Goal: Information Seeking & Learning: Find specific fact

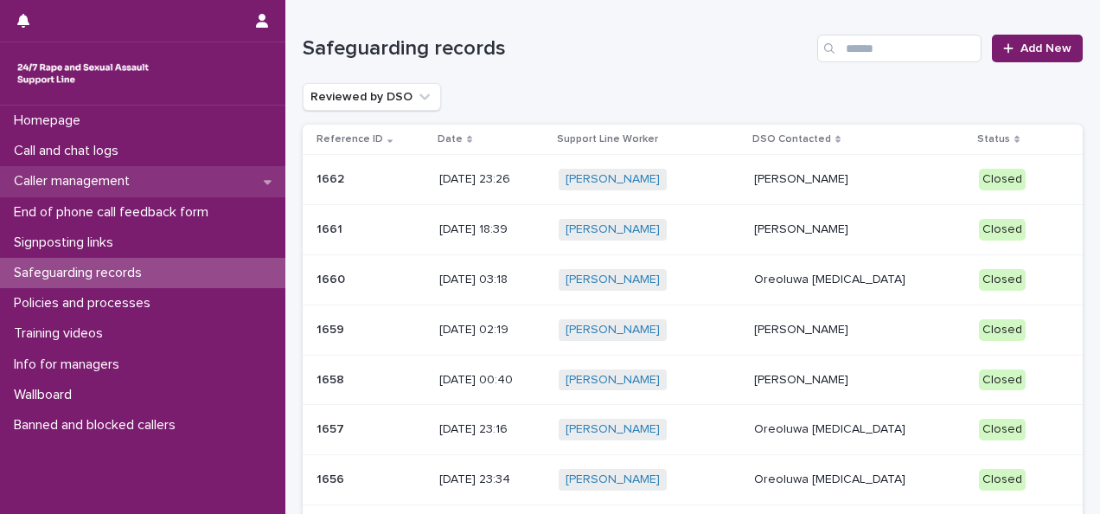
click at [170, 183] on div "Caller management" at bounding box center [142, 181] width 285 height 30
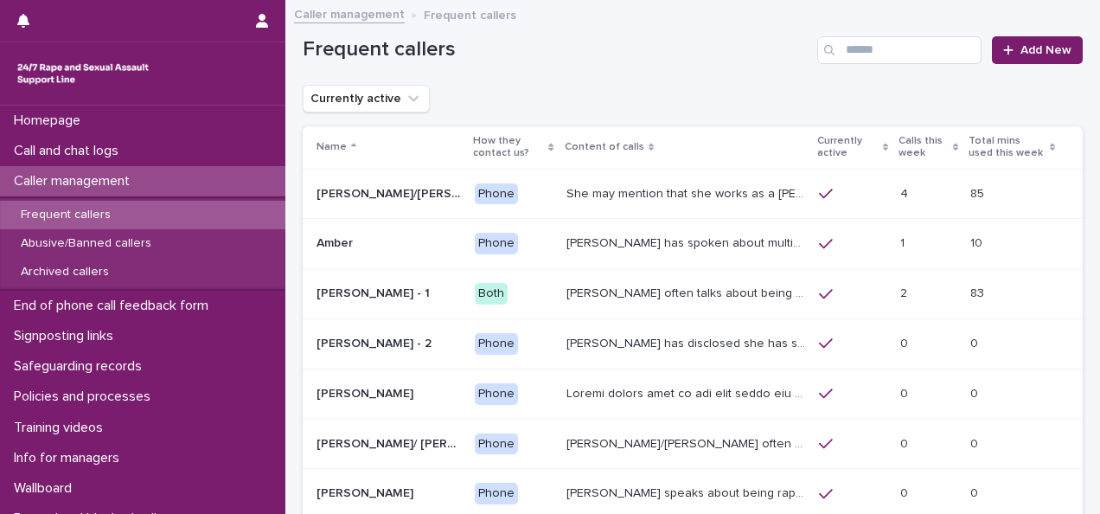
click at [145, 214] on div "Frequent callers" at bounding box center [142, 215] width 285 height 29
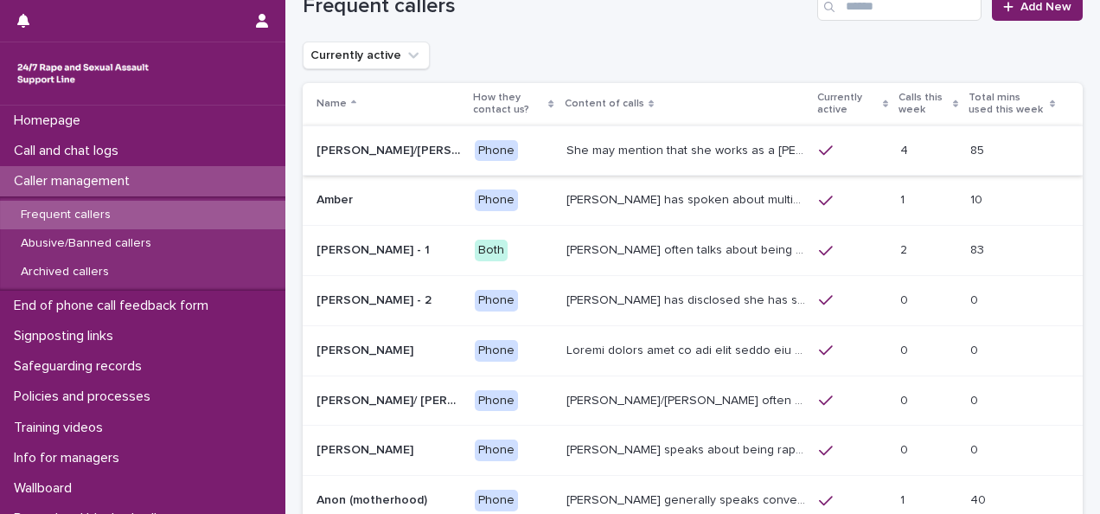
drag, startPoint x: 736, startPoint y: 84, endPoint x: 714, endPoint y: 125, distance: 46.0
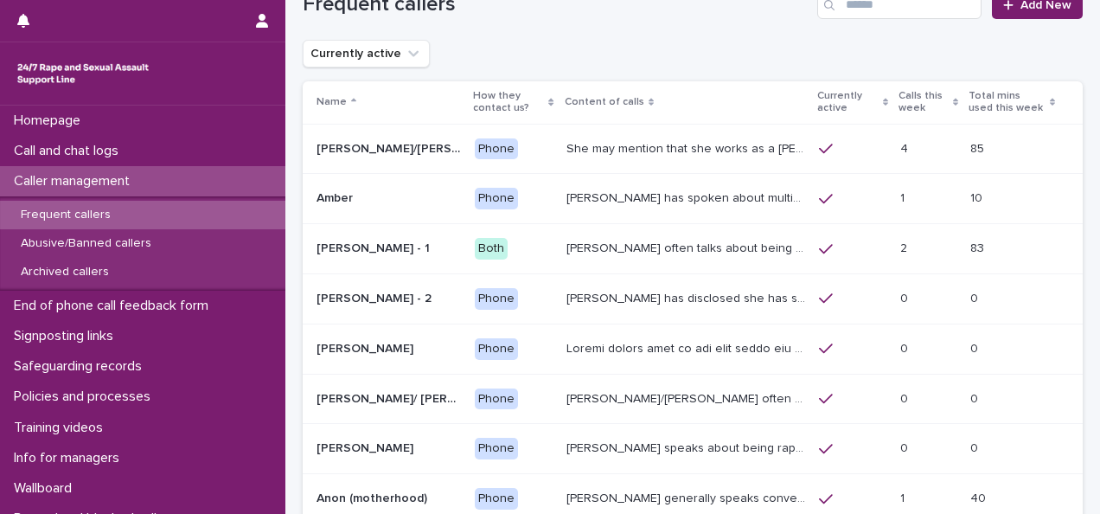
click at [671, 147] on p "She may mention that she works as a [PERSON_NAME], looking after two children. …" at bounding box center [688, 147] width 243 height 18
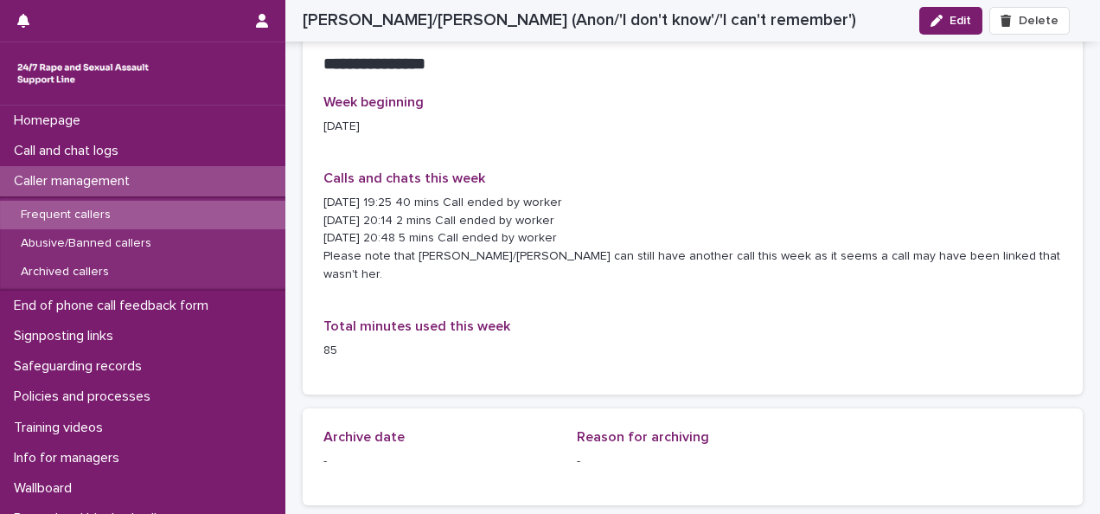
scroll to position [1038, 0]
